Goal: Communication & Community: Answer question/provide support

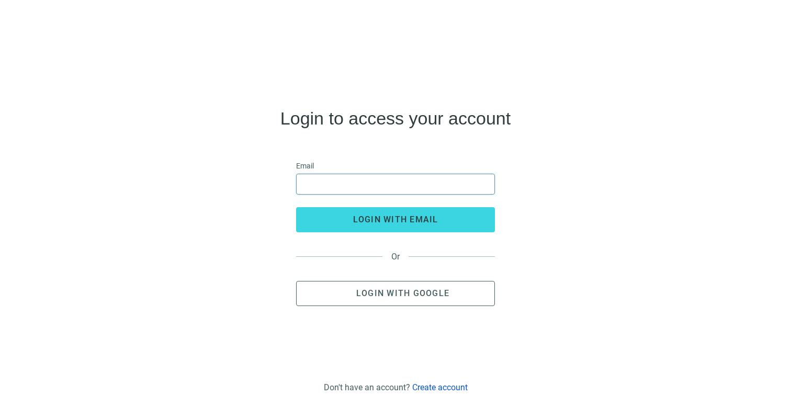
click at [419, 191] on input "email" at bounding box center [395, 184] width 185 height 20
click at [416, 176] on input "email" at bounding box center [395, 184] width 185 height 20
type input "**********"
click at [408, 291] on span "Login with Google" at bounding box center [402, 293] width 93 height 10
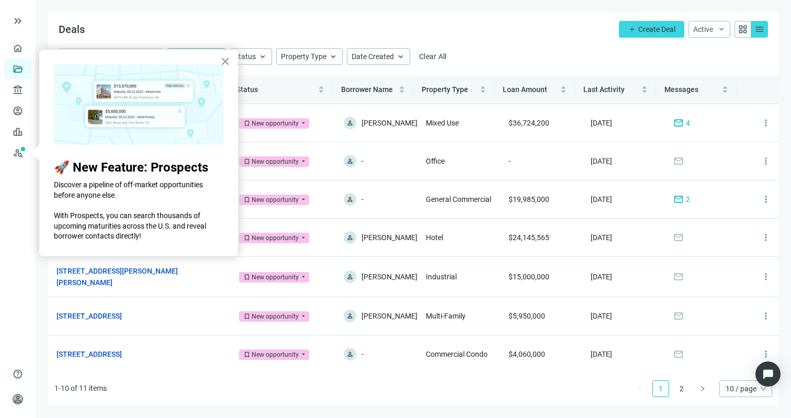
click at [227, 59] on button "×" at bounding box center [225, 61] width 10 height 17
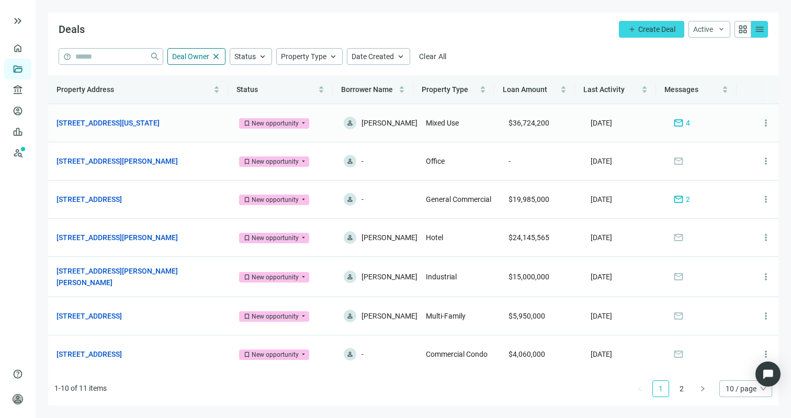
click at [182, 116] on td "[STREET_ADDRESS][US_STATE] open_in_new" at bounding box center [139, 123] width 182 height 38
click at [159, 120] on link "[STREET_ADDRESS][US_STATE]" at bounding box center [107, 123] width 103 height 12
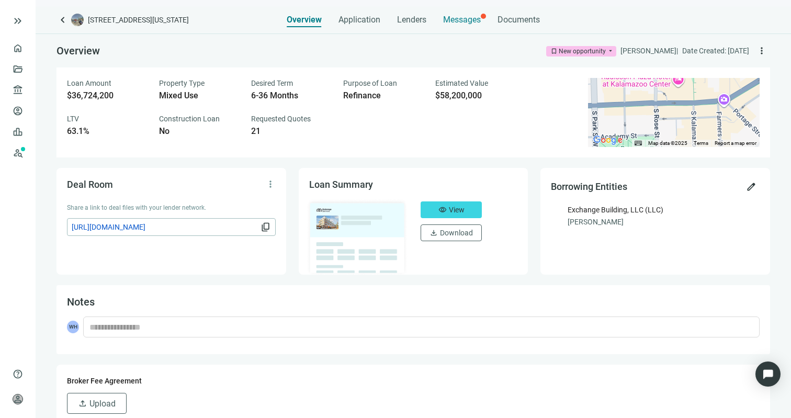
click at [455, 10] on div "Messages" at bounding box center [462, 16] width 38 height 21
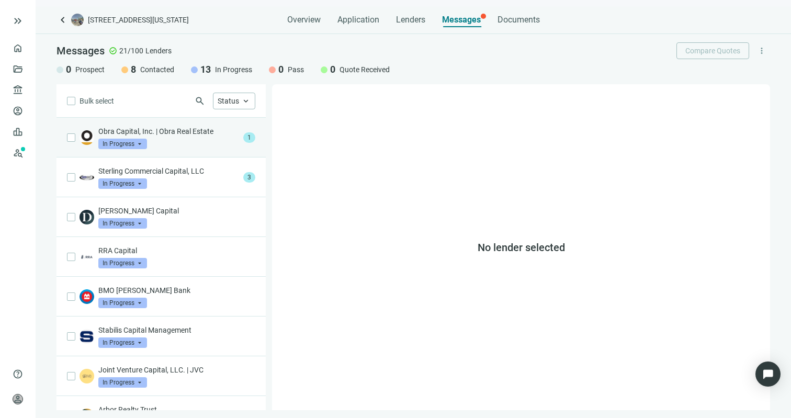
click at [184, 135] on p "Obra Capital, Inc. | Obra Real Estate" at bounding box center [168, 131] width 141 height 10
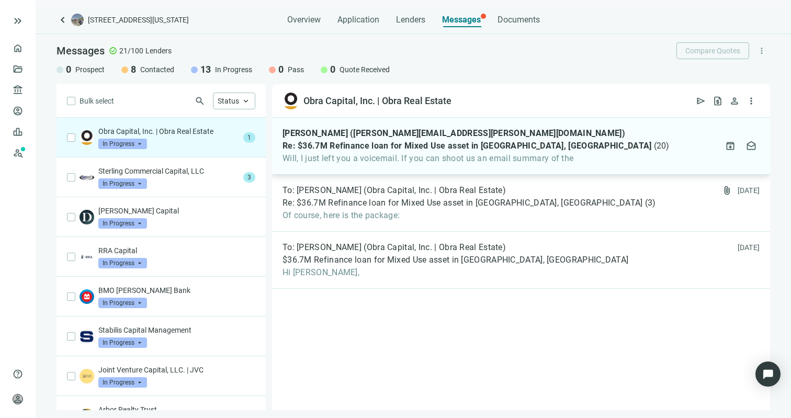
click at [463, 148] on span "Re: $36.7M Refinance loan for Mixed Use asset in [GEOGRAPHIC_DATA], [GEOGRAPHIC…" at bounding box center [466, 146] width 369 height 10
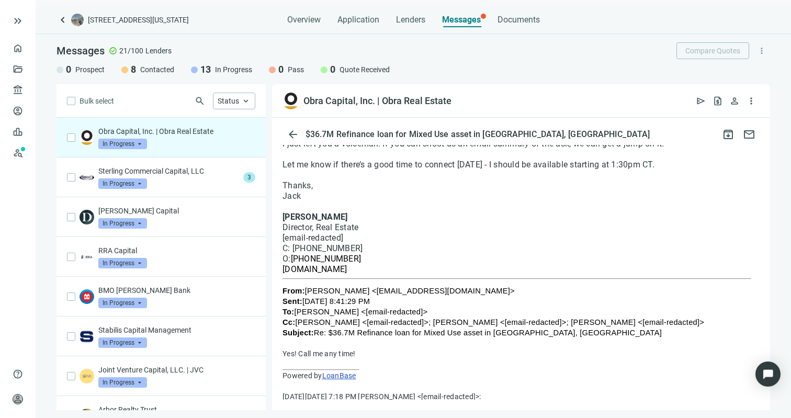
scroll to position [91, 0]
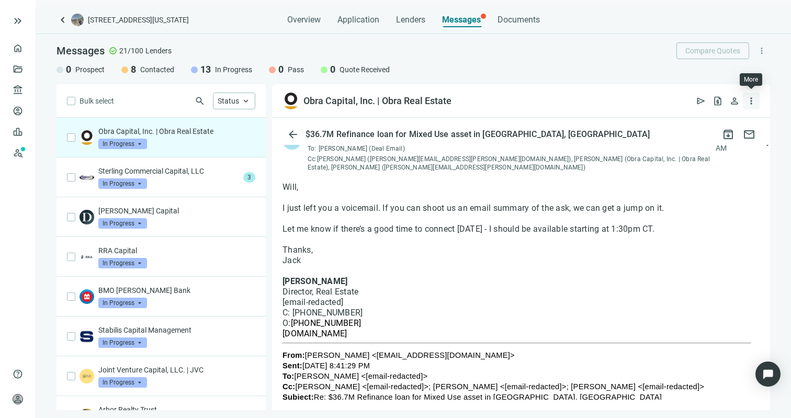
click at [752, 104] on span "more_vert" at bounding box center [751, 101] width 10 height 10
click at [624, 198] on div at bounding box center [520, 197] width 477 height 10
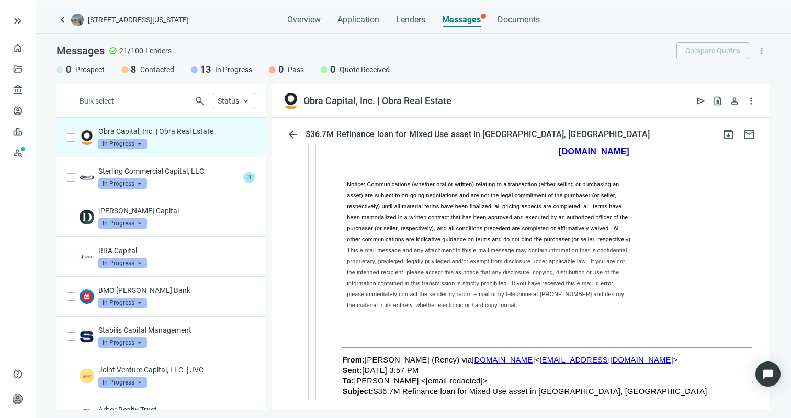
scroll to position [4661, 0]
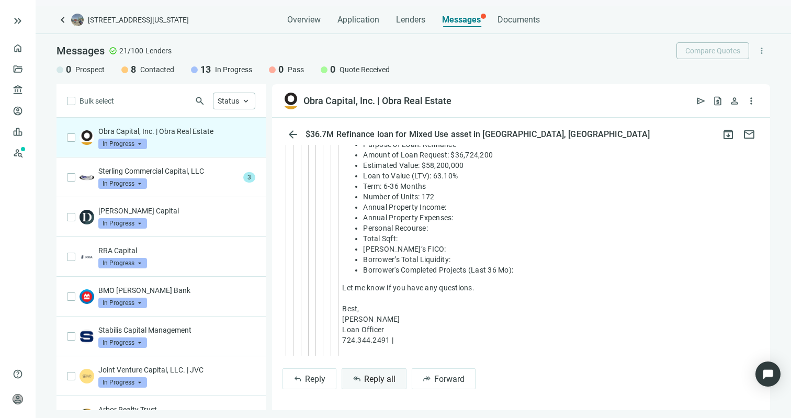
click at [374, 385] on button "reply_all Reply all" at bounding box center [373, 378] width 65 height 21
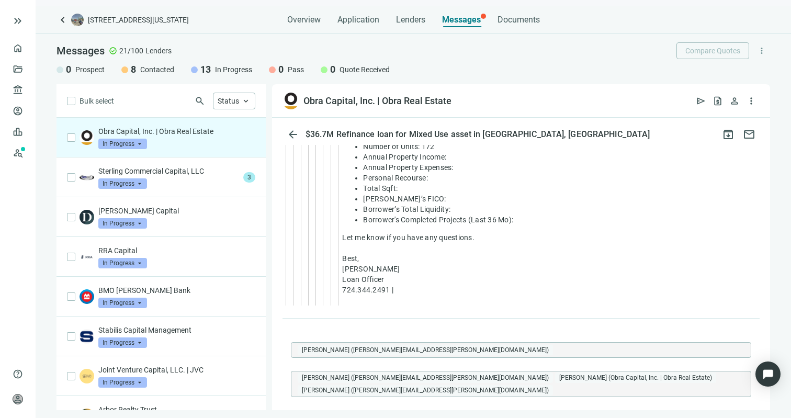
type textarea "**********"
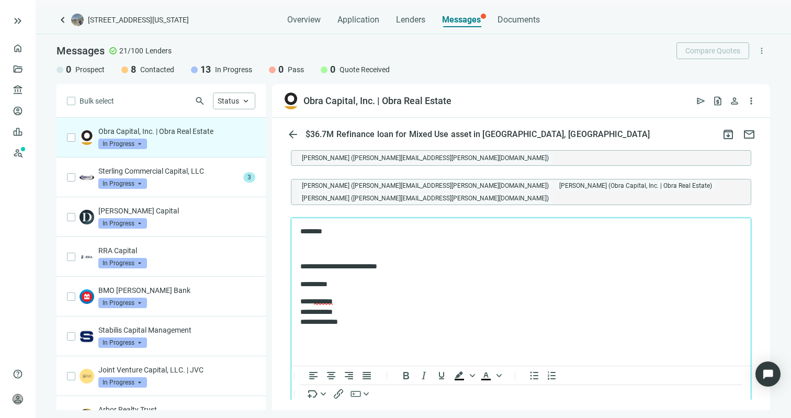
click at [358, 245] on p "Rich Text Area. Press ALT-0 for help." at bounding box center [520, 249] width 441 height 10
drag, startPoint x: 418, startPoint y: 251, endPoint x: 403, endPoint y: 247, distance: 15.9
click at [403, 247] on p "**********" at bounding box center [515, 249] width 431 height 10
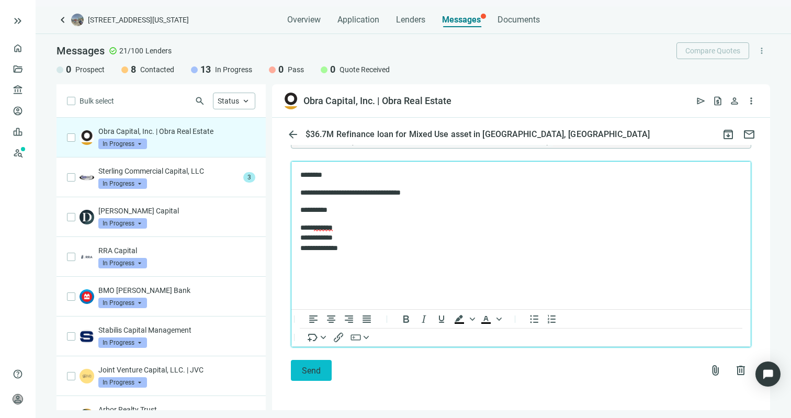
click at [313, 372] on span "Send" at bounding box center [311, 370] width 19 height 10
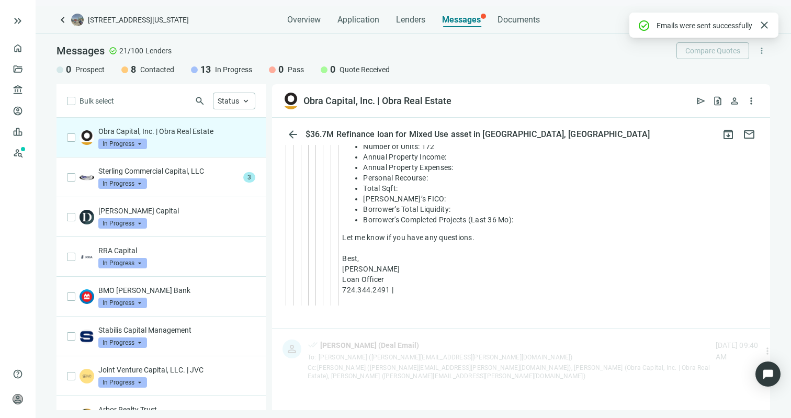
scroll to position [4900, 0]
